Goal: Check status: Check status

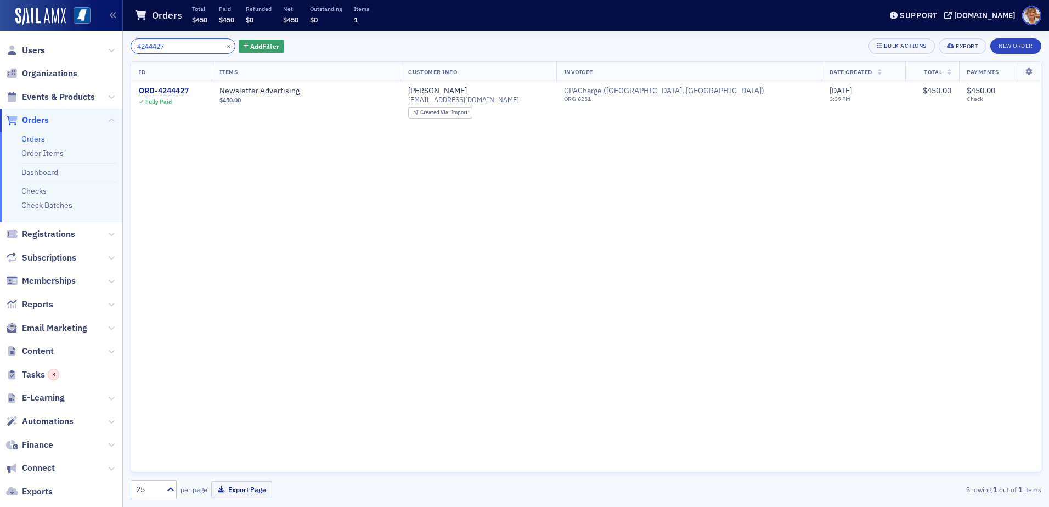
click at [175, 49] on input "4244427" at bounding box center [183, 45] width 105 height 15
type input "4"
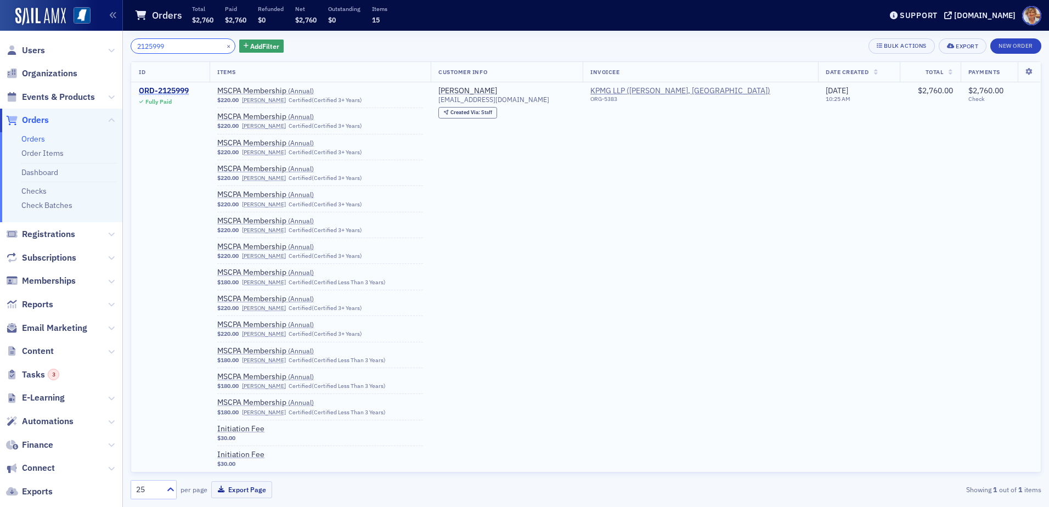
type input "2125999"
click at [158, 89] on div "ORD-2125999" at bounding box center [164, 91] width 50 height 10
click at [172, 92] on div "ORD-2125999" at bounding box center [164, 91] width 50 height 10
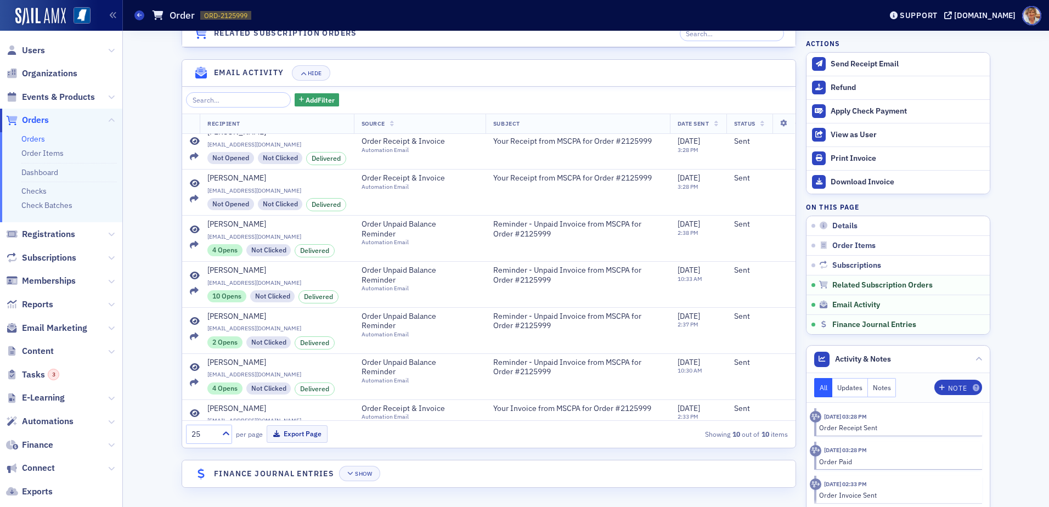
scroll to position [173, 0]
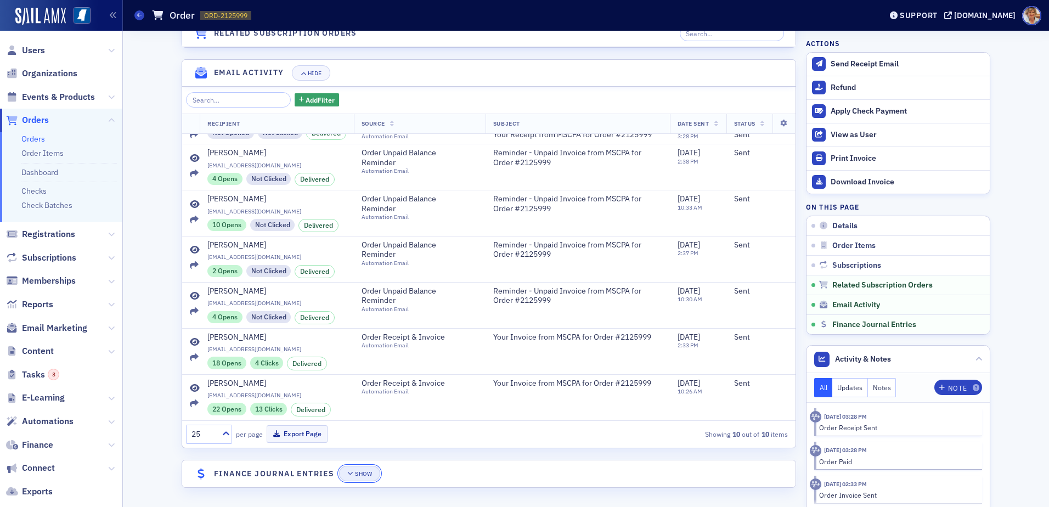
click at [357, 473] on div "Show" at bounding box center [363, 474] width 17 height 6
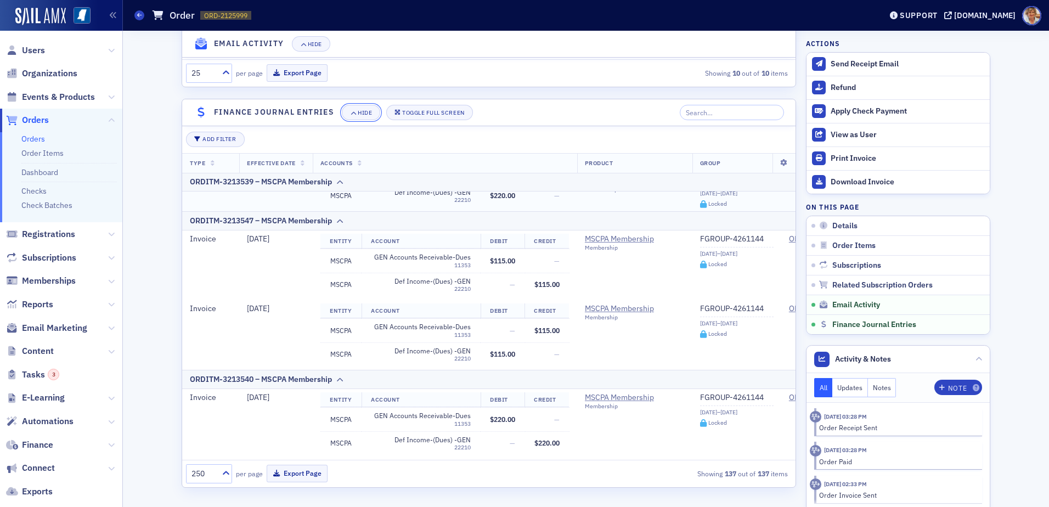
scroll to position [5776, 0]
